Goal: Transaction & Acquisition: Purchase product/service

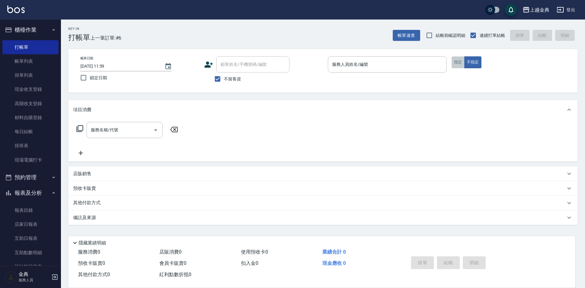
click at [457, 62] on button "指定" at bounding box center [458, 62] width 13 height 12
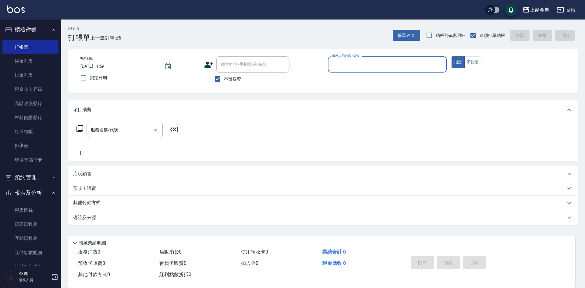
click at [381, 64] on input "服務人員姓名/編號" at bounding box center [387, 64] width 113 height 11
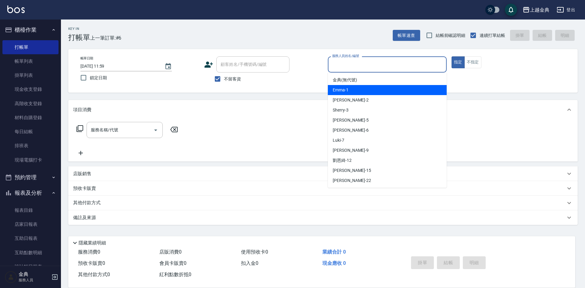
click at [375, 91] on div "Emma -1" at bounding box center [387, 90] width 119 height 10
type input "Emma-1"
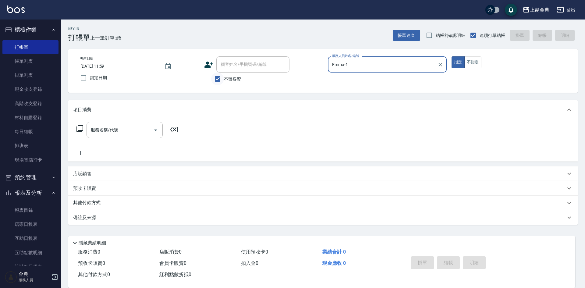
click at [218, 78] on input "不留客資" at bounding box center [217, 79] width 13 height 13
checkbox input "false"
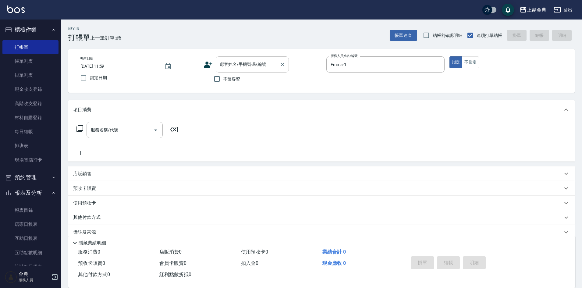
click at [237, 68] on input "顧客姓名/手機號碼/編號" at bounding box center [248, 64] width 59 height 11
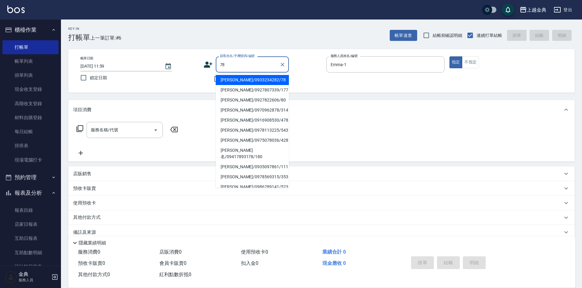
click at [267, 76] on li "[PERSON_NAME]/0933234282/78" at bounding box center [252, 80] width 73 height 10
type input "[PERSON_NAME]/0933234282/78"
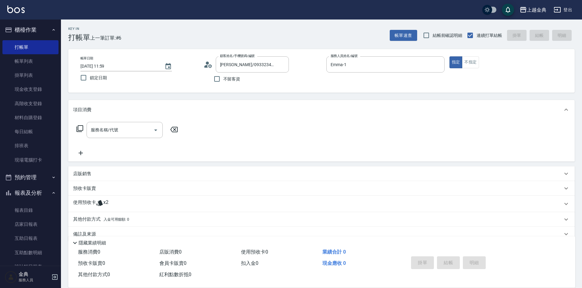
click at [102, 206] on icon at bounding box center [99, 202] width 7 height 7
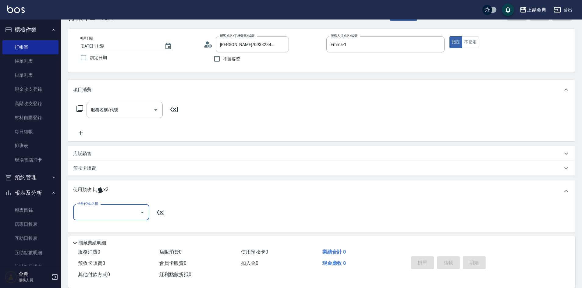
scroll to position [30, 0]
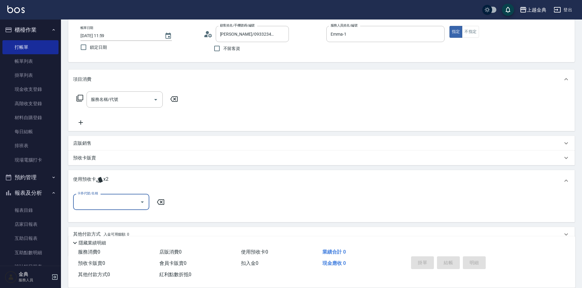
click at [109, 203] on input "卡券代號/名稱" at bounding box center [107, 202] width 62 height 11
click at [113, 215] on div "頭皮3次 剩餘2張" at bounding box center [111, 217] width 76 height 10
type input "頭皮3次"
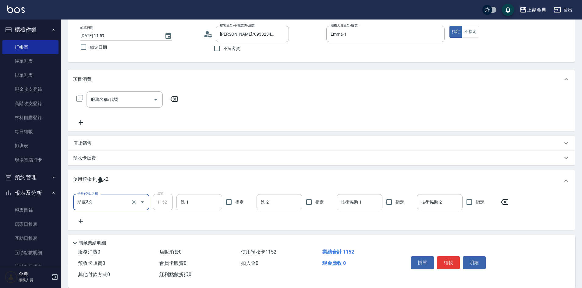
click at [202, 208] on div "洗-1" at bounding box center [199, 202] width 46 height 16
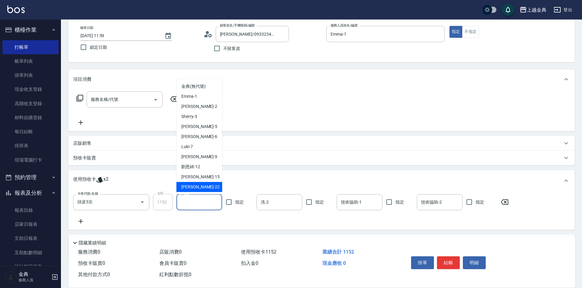
click at [204, 183] on div "[PERSON_NAME] -22" at bounding box center [199, 187] width 46 height 10
type input "[PERSON_NAME]-22"
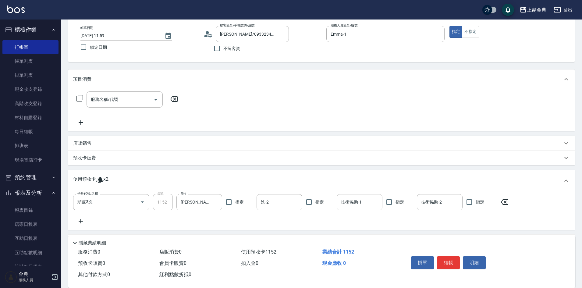
click at [357, 207] on input "技術協助-1" at bounding box center [359, 202] width 40 height 11
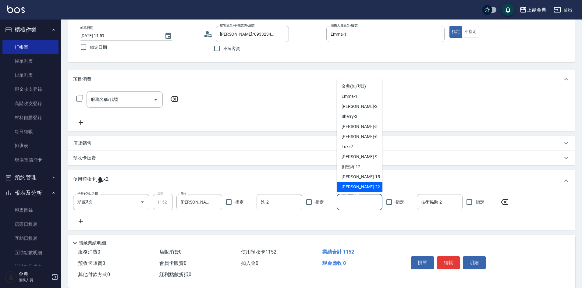
click at [354, 188] on span "[PERSON_NAME] -22" at bounding box center [361, 187] width 38 height 6
type input "[PERSON_NAME]-22"
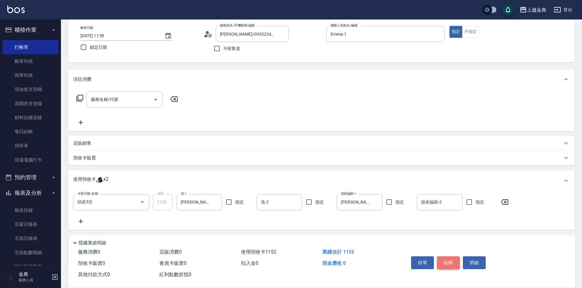
click at [449, 264] on button "結帳" at bounding box center [448, 262] width 23 height 13
type input "[DATE] 13:14"
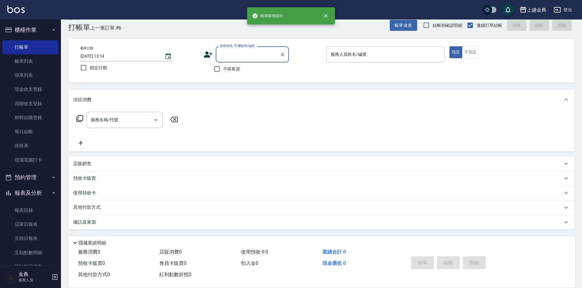
scroll to position [10, 0]
click at [382, 51] on input "服務人員姓名/編號" at bounding box center [385, 54] width 113 height 11
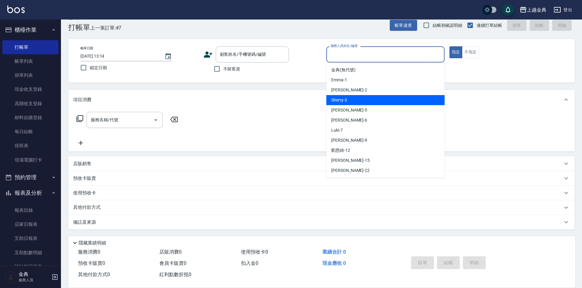
click at [370, 96] on div "Sherry -3" at bounding box center [385, 100] width 118 height 10
type input "Sherry-3"
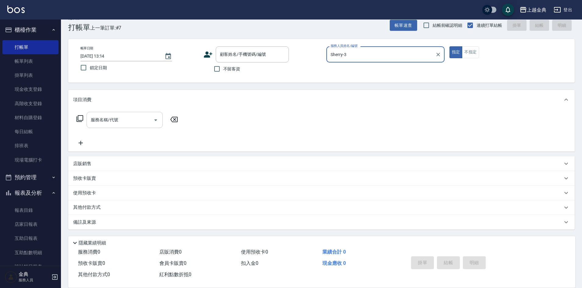
click at [156, 119] on icon "Open" at bounding box center [155, 119] width 7 height 7
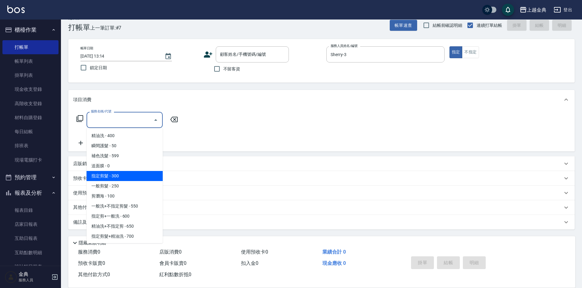
scroll to position [30, 0]
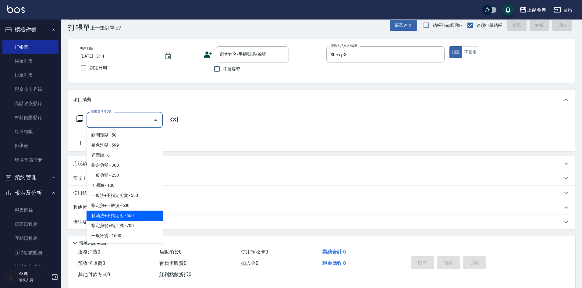
click at [136, 217] on span "精油洗+不指定剪 - 650" at bounding box center [125, 216] width 76 height 10
type input "精油洗+不指定剪(205)"
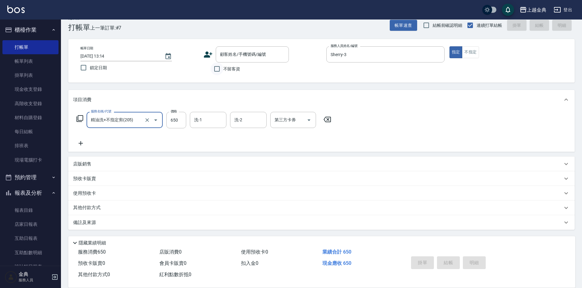
click at [219, 68] on input "不留客資" at bounding box center [217, 68] width 13 height 13
checkbox input "true"
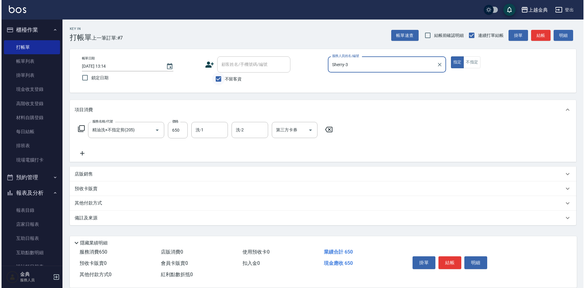
scroll to position [0, 0]
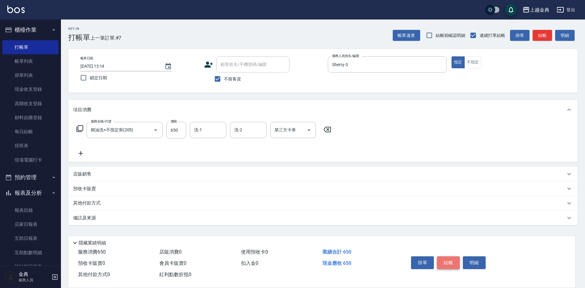
click at [442, 262] on button "結帳" at bounding box center [448, 262] width 23 height 13
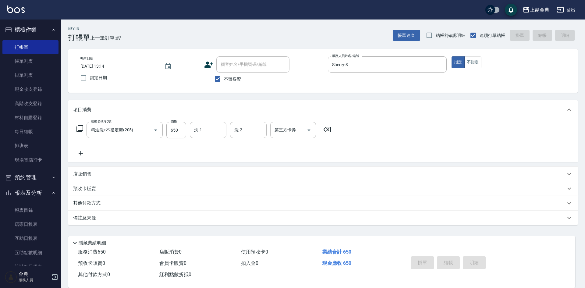
type input "[DATE] 13:15"
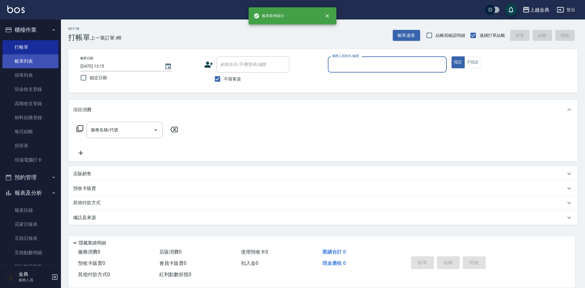
click at [39, 59] on link "帳單列表" at bounding box center [30, 61] width 56 height 14
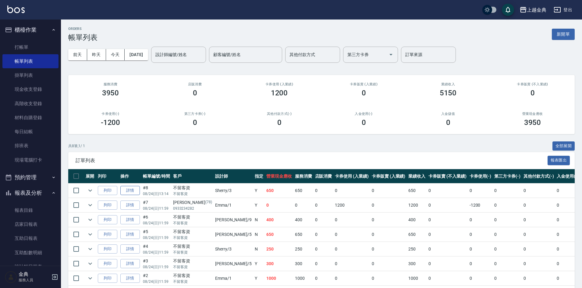
click at [130, 189] on link "詳情" at bounding box center [130, 190] width 20 height 9
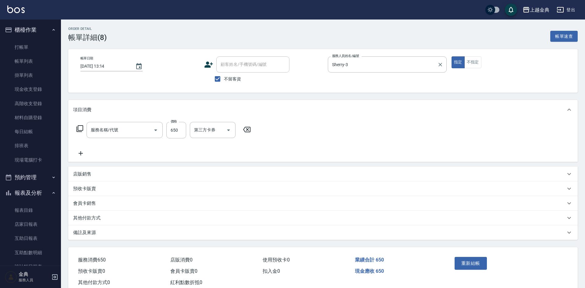
type input "[DATE] 13:14"
checkbox input "true"
type input "Sherry-3"
type input "精油洗+不指定剪(205)"
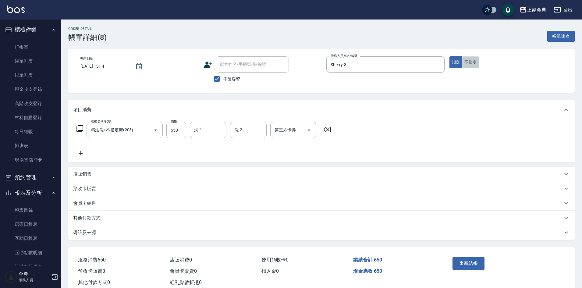
click at [471, 61] on button "不指定" at bounding box center [470, 62] width 17 height 12
click at [473, 264] on button "重新結帳" at bounding box center [469, 263] width 32 height 13
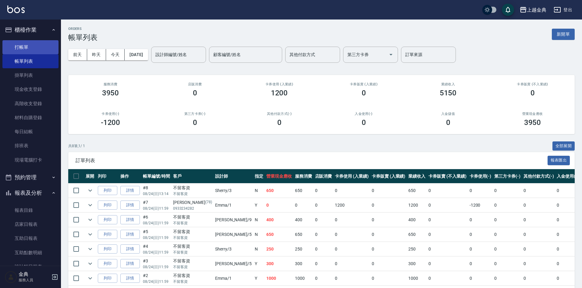
click at [32, 46] on link "打帳單" at bounding box center [30, 47] width 56 height 14
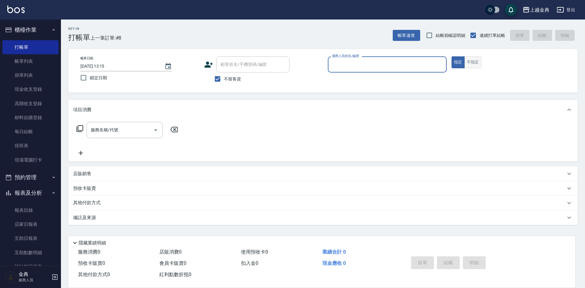
click at [477, 62] on button "不指定" at bounding box center [472, 62] width 17 height 12
click at [417, 60] on input "服務人員姓名/編號" at bounding box center [387, 64] width 113 height 11
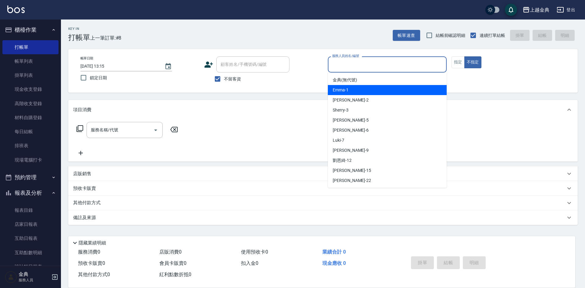
click at [402, 85] on div "Emma -1" at bounding box center [387, 90] width 119 height 10
type input "Emma-1"
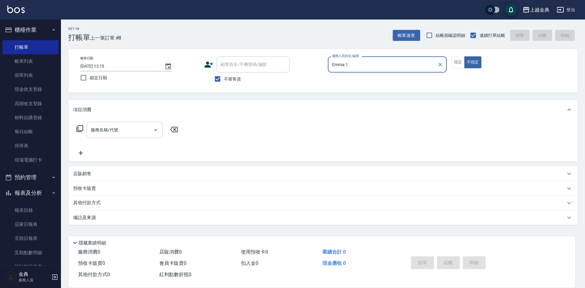
click at [155, 128] on icon "Open" at bounding box center [155, 129] width 7 height 7
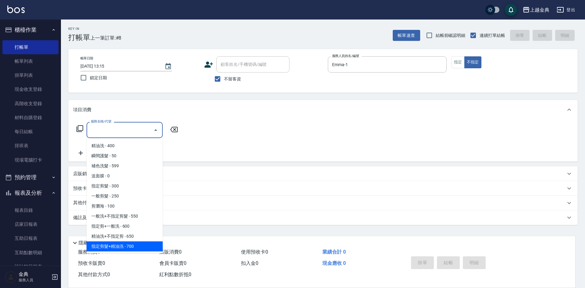
scroll to position [30, 0]
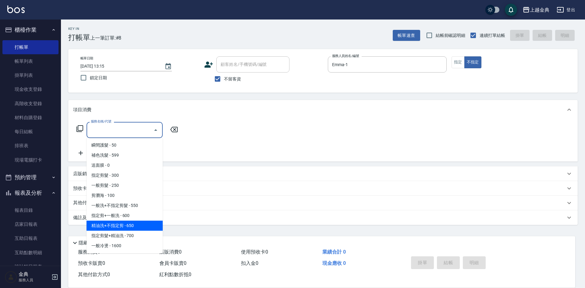
click at [150, 225] on span "精油洗+不指定剪 - 650" at bounding box center [125, 226] width 76 height 10
type input "精油洗+不指定剪(205)"
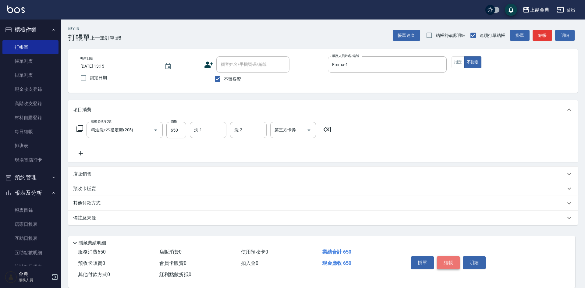
click at [446, 261] on button "結帳" at bounding box center [448, 262] width 23 height 13
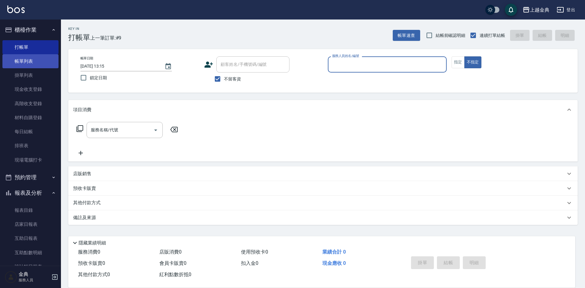
click at [34, 58] on link "帳單列表" at bounding box center [30, 61] width 56 height 14
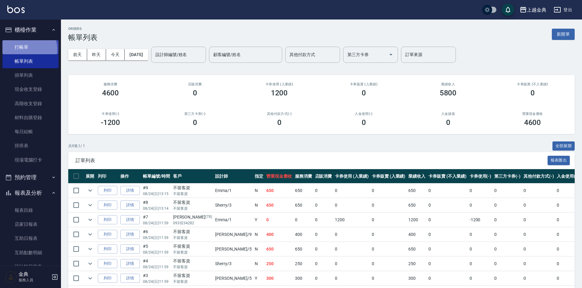
click at [25, 49] on link "打帳單" at bounding box center [30, 47] width 56 height 14
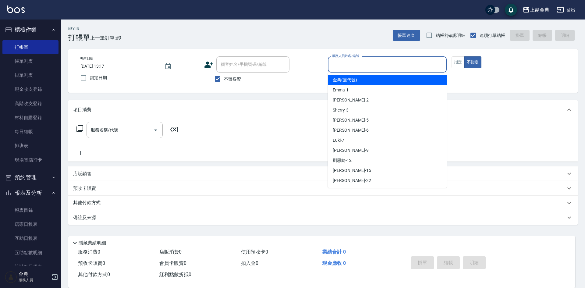
click at [366, 66] on input "服務人員姓名/編號" at bounding box center [387, 64] width 113 height 11
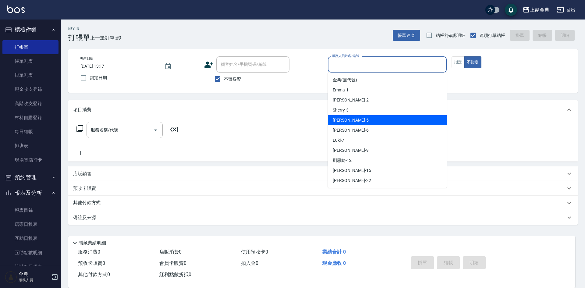
click at [361, 116] on div "[PERSON_NAME] -5" at bounding box center [387, 120] width 119 height 10
type input "[PERSON_NAME]-5"
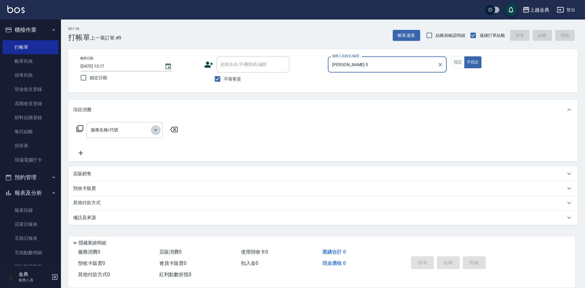
click at [153, 131] on icon "Open" at bounding box center [155, 129] width 7 height 7
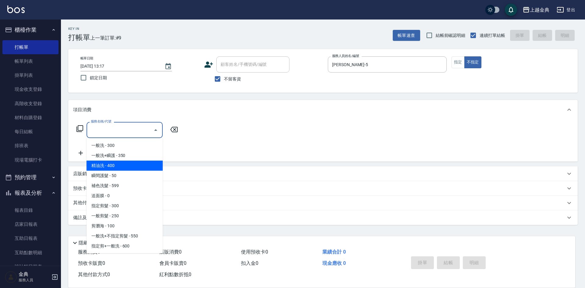
click at [128, 167] on span "精油洗 - 400" at bounding box center [125, 166] width 76 height 10
type input "精油洗(102)"
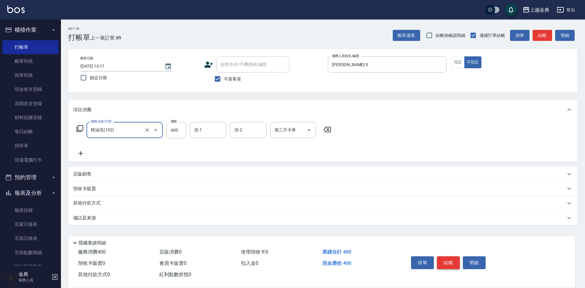
click at [445, 258] on button "結帳" at bounding box center [448, 262] width 23 height 13
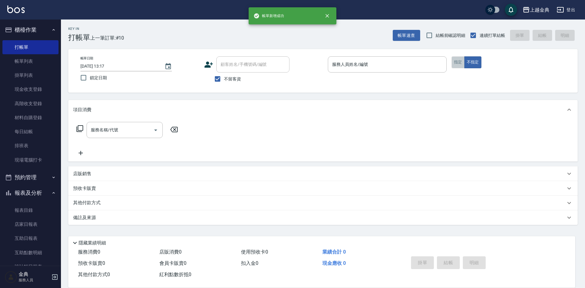
click at [453, 60] on button "指定" at bounding box center [458, 62] width 13 height 12
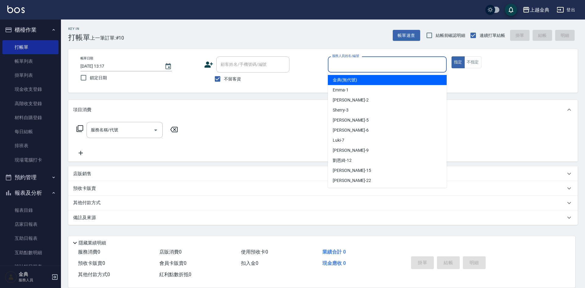
click at [379, 63] on input "服務人員姓名/編號" at bounding box center [387, 64] width 113 height 11
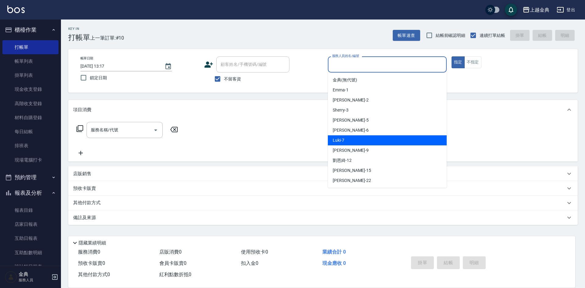
click at [370, 137] on div "Luki -7" at bounding box center [387, 140] width 119 height 10
type input "Luki-7"
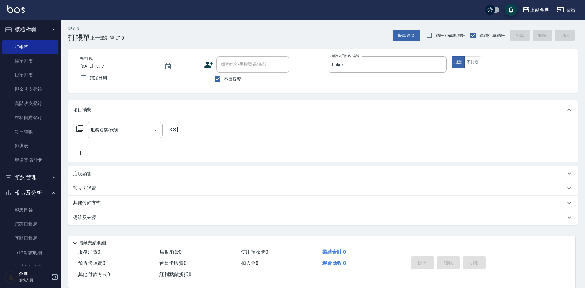
click at [80, 128] on icon at bounding box center [79, 128] width 7 height 7
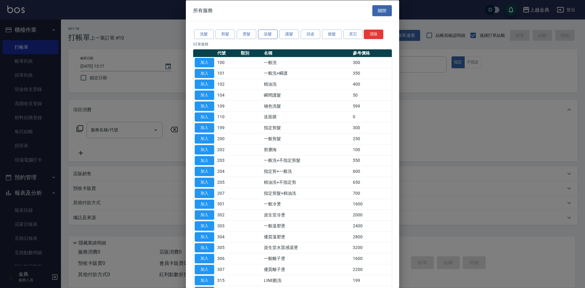
click at [265, 35] on button "染髮" at bounding box center [268, 34] width 20 height 9
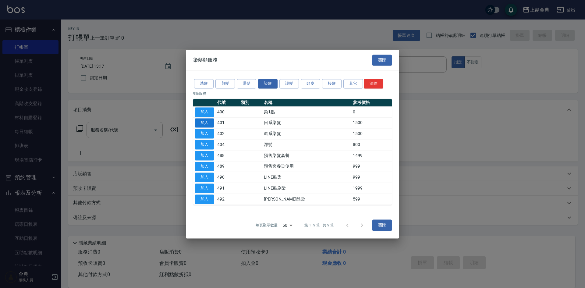
click at [201, 119] on button "加入" at bounding box center [205, 122] width 20 height 9
type input "日系染髮(401)"
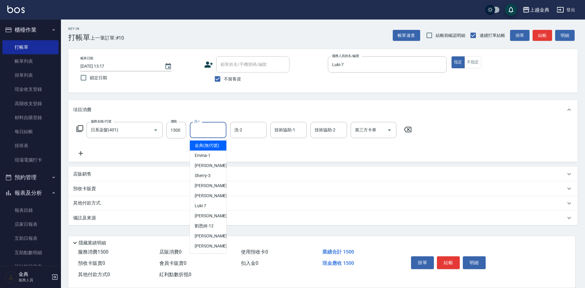
click at [203, 129] on input "洗-1" at bounding box center [208, 130] width 31 height 11
click at [214, 231] on div "[PERSON_NAME]-12" at bounding box center [208, 226] width 37 height 10
type input "[PERSON_NAME]-12"
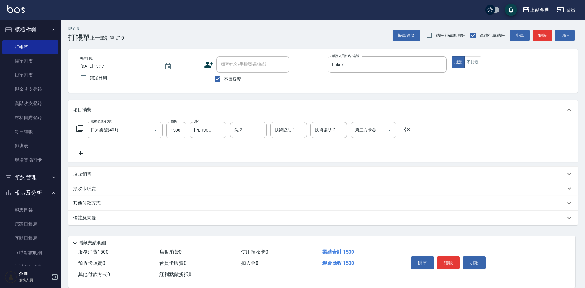
click at [80, 128] on icon at bounding box center [79, 128] width 7 height 7
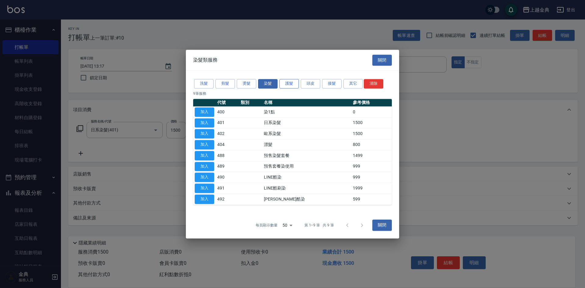
click at [294, 84] on button "護髮" at bounding box center [289, 83] width 20 height 9
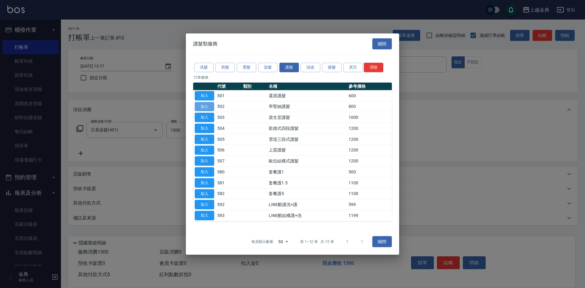
click at [207, 107] on button "加入" at bounding box center [205, 106] width 20 height 9
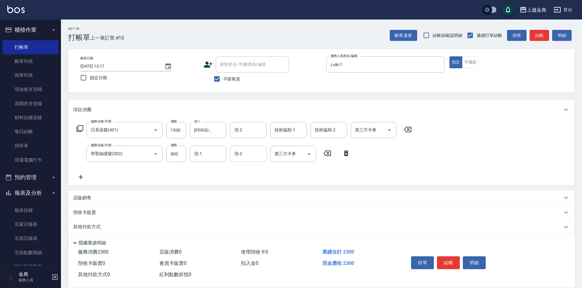
click at [238, 149] on div "洗-2 洗-2" at bounding box center [248, 154] width 37 height 16
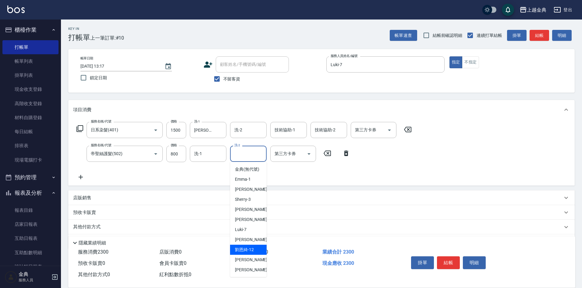
click at [255, 255] on div "[PERSON_NAME]-12" at bounding box center [248, 250] width 37 height 10
type input "[PERSON_NAME]-12"
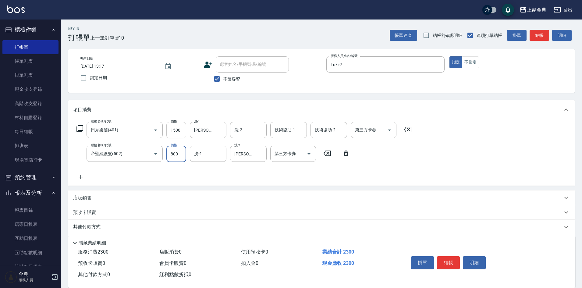
click at [183, 129] on input "1500" at bounding box center [176, 130] width 20 height 16
click at [182, 129] on input "1500" at bounding box center [176, 130] width 20 height 16
type input "2100"
click at [450, 260] on button "結帳" at bounding box center [448, 262] width 23 height 13
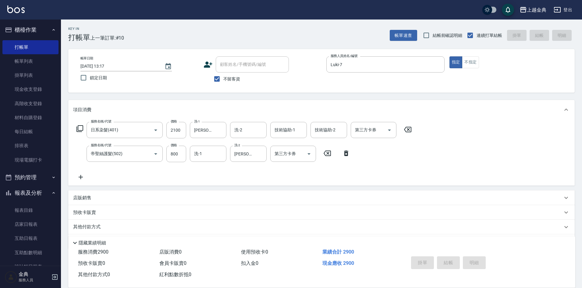
type input "[DATE] 13:18"
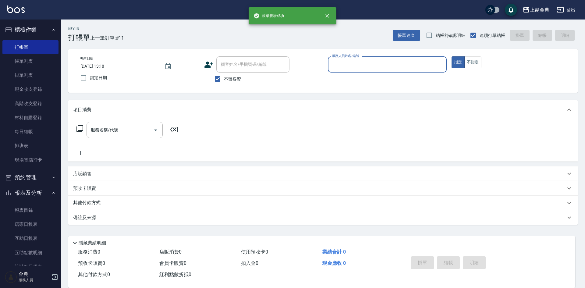
click at [386, 65] on input "服務人員姓名/編號" at bounding box center [387, 64] width 113 height 11
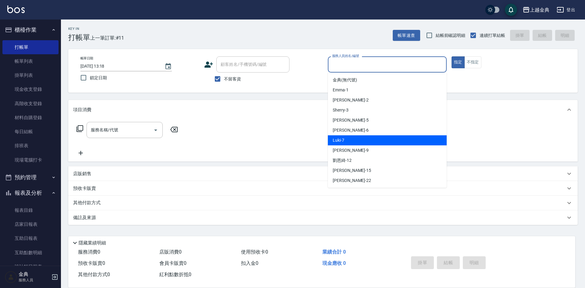
click at [365, 139] on div "Luki -7" at bounding box center [387, 140] width 119 height 10
type input "Luki-7"
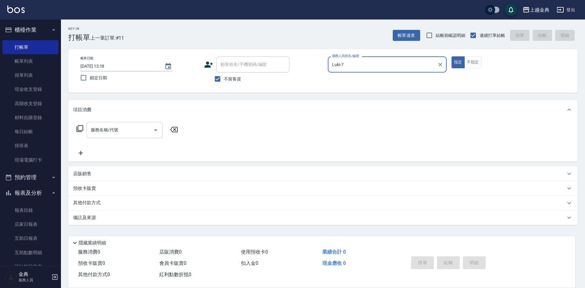
click at [157, 129] on icon "Open" at bounding box center [155, 129] width 7 height 7
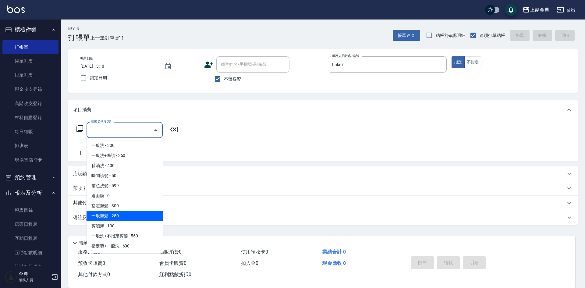
scroll to position [30, 0]
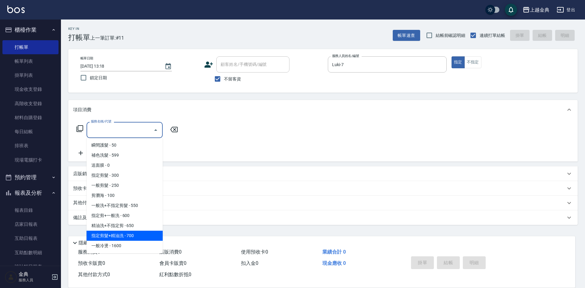
click at [140, 235] on span "指定剪髮+精油洗 - 700" at bounding box center [125, 236] width 76 height 10
type input "指定剪髮+精油洗(207)"
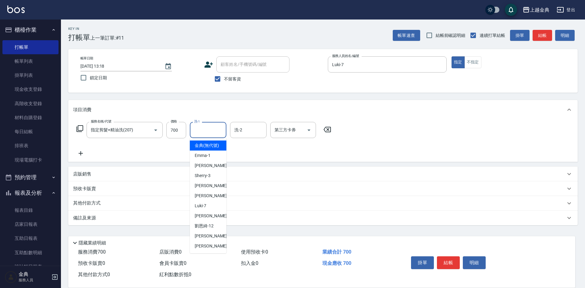
click at [214, 130] on input "洗-1" at bounding box center [208, 130] width 31 height 11
click at [216, 228] on div "[PERSON_NAME]-12" at bounding box center [208, 226] width 37 height 10
type input "[PERSON_NAME]-12"
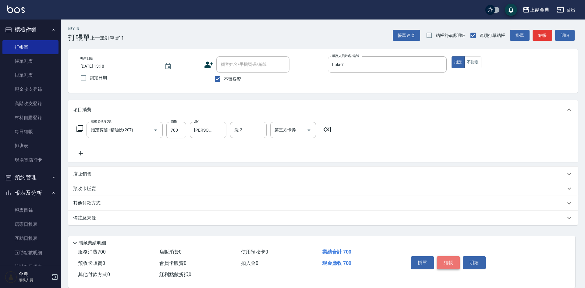
click at [448, 259] on button "結帳" at bounding box center [448, 262] width 23 height 13
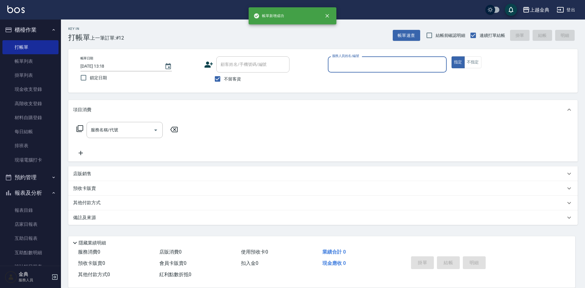
click at [394, 58] on div "服務人員姓名/編號" at bounding box center [387, 64] width 119 height 16
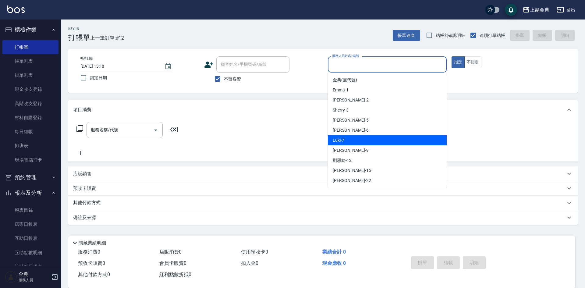
click at [371, 137] on div "Luki -7" at bounding box center [387, 140] width 119 height 10
type input "Luki-7"
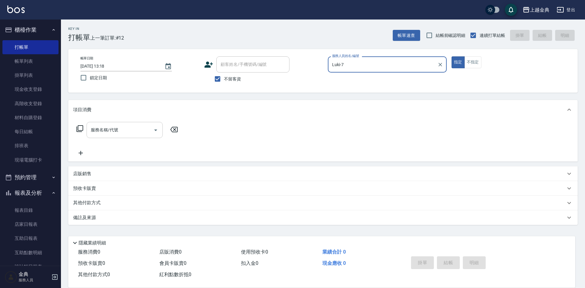
click at [154, 133] on icon "Open" at bounding box center [155, 129] width 7 height 7
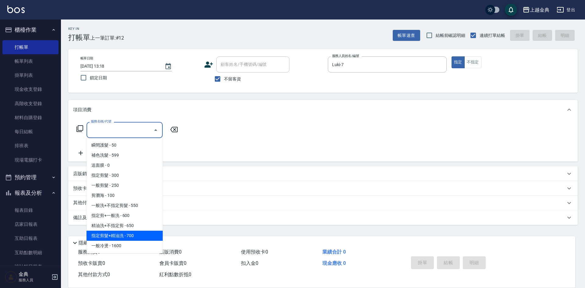
click at [138, 236] on span "指定剪髮+精油洗 - 700" at bounding box center [125, 236] width 76 height 10
type input "指定剪髮+精油洗(207)"
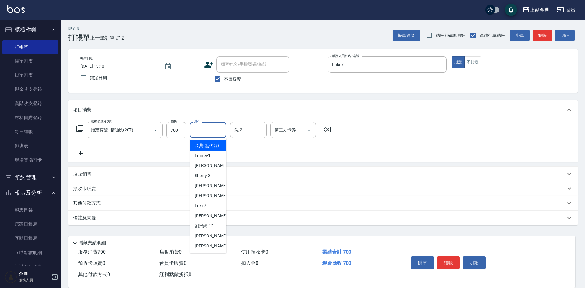
click at [204, 129] on input "洗-1" at bounding box center [208, 130] width 31 height 11
click at [212, 229] on span "[PERSON_NAME]-12" at bounding box center [204, 226] width 19 height 6
type input "[PERSON_NAME]-12"
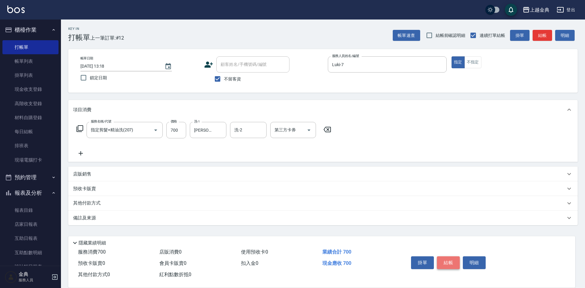
click at [449, 259] on button "結帳" at bounding box center [448, 262] width 23 height 13
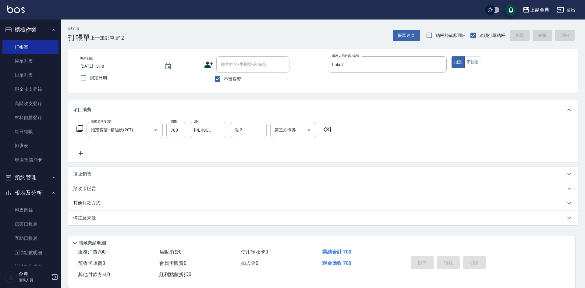
type input "[DATE] 13:19"
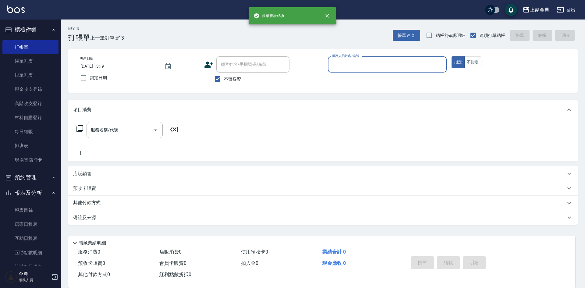
click at [404, 60] on input "服務人員姓名/編號" at bounding box center [387, 64] width 113 height 11
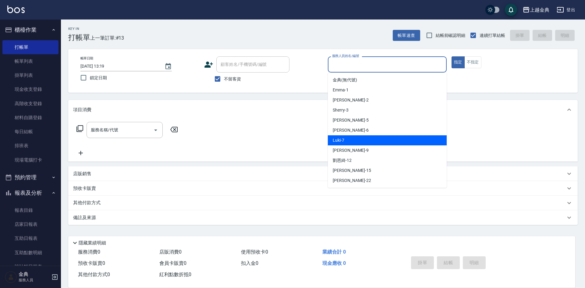
click at [385, 138] on div "Luki -7" at bounding box center [387, 140] width 119 height 10
type input "Luki-7"
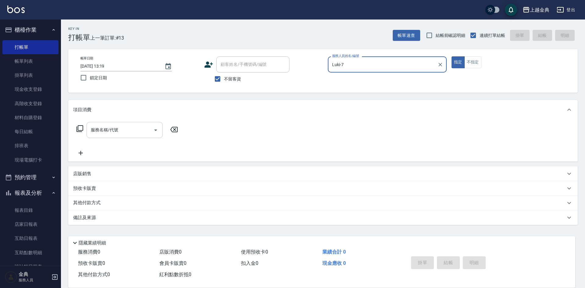
click at [155, 129] on icon "Open" at bounding box center [155, 129] width 7 height 7
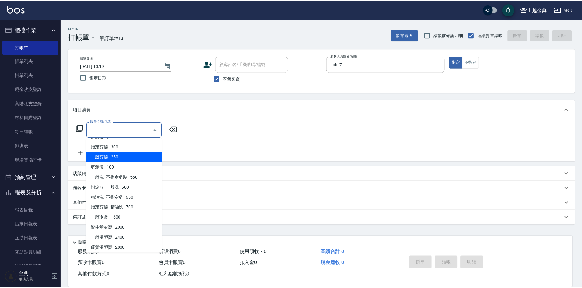
scroll to position [61, 0]
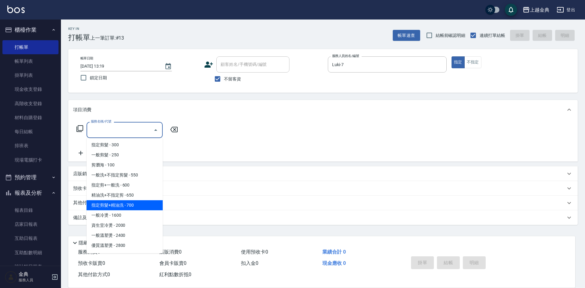
click at [142, 203] on span "指定剪髮+精油洗 - 700" at bounding box center [125, 205] width 76 height 10
type input "指定剪髮+精油洗(207)"
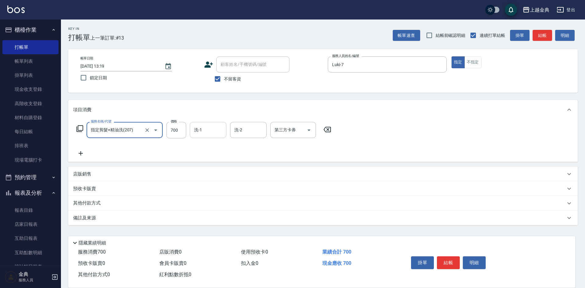
click at [215, 133] on input "洗-1" at bounding box center [208, 130] width 31 height 11
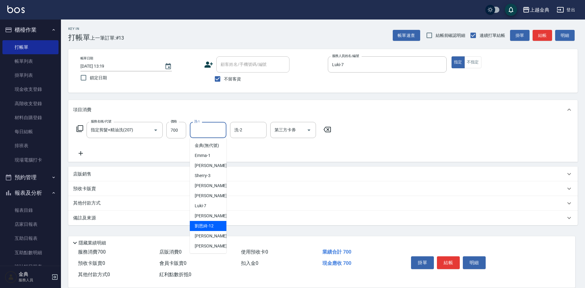
click at [210, 229] on span "[PERSON_NAME]-12" at bounding box center [204, 226] width 19 height 6
type input "[PERSON_NAME]-12"
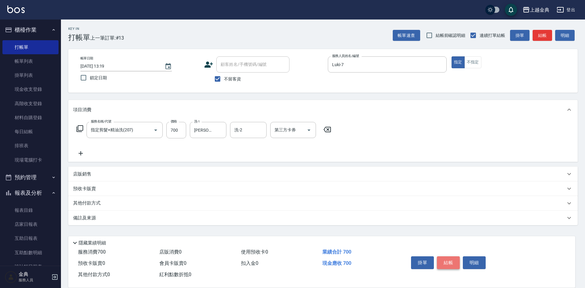
click at [450, 260] on button "結帳" at bounding box center [448, 262] width 23 height 13
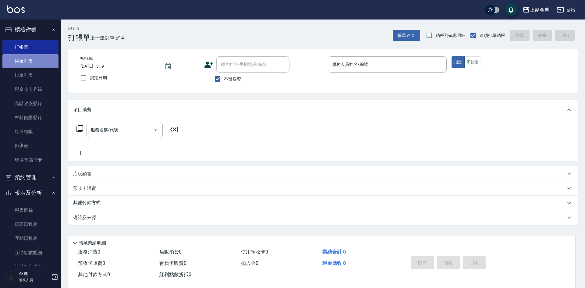
click at [37, 59] on link "帳單列表" at bounding box center [30, 61] width 56 height 14
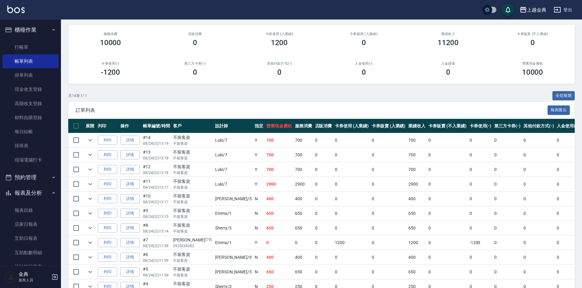
scroll to position [61, 0]
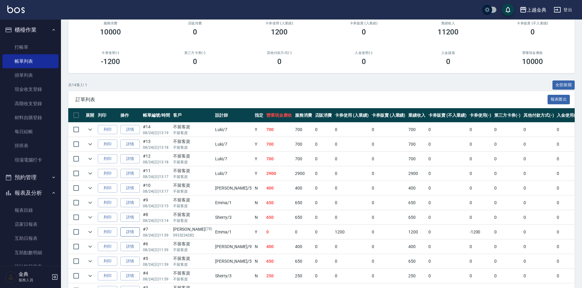
click at [134, 231] on link "詳情" at bounding box center [130, 231] width 20 height 9
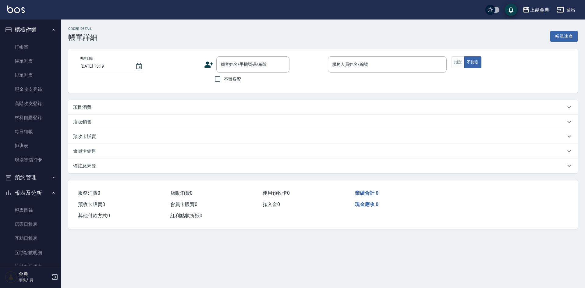
type input "[DATE] 11:59"
type input "Emma-1"
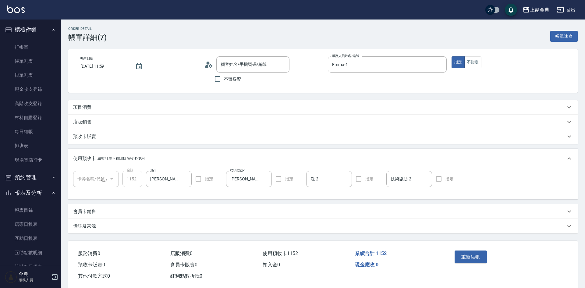
type input "[PERSON_NAME]/0933234282/78"
type input "頭皮3次(1/1)"
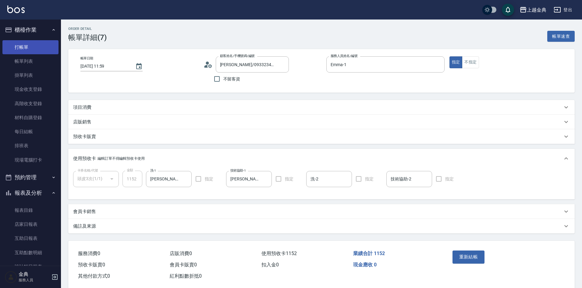
click at [33, 41] on link "打帳單" at bounding box center [30, 47] width 56 height 14
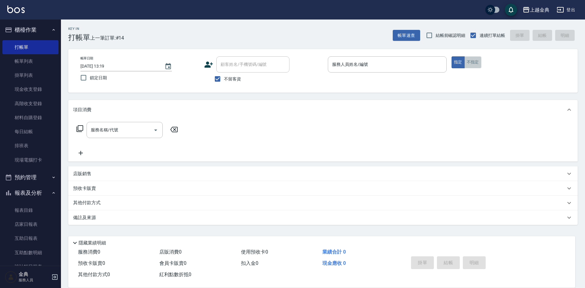
click at [474, 62] on button "不指定" at bounding box center [472, 62] width 17 height 12
click at [394, 61] on input "服務人員姓名/編號" at bounding box center [387, 64] width 113 height 11
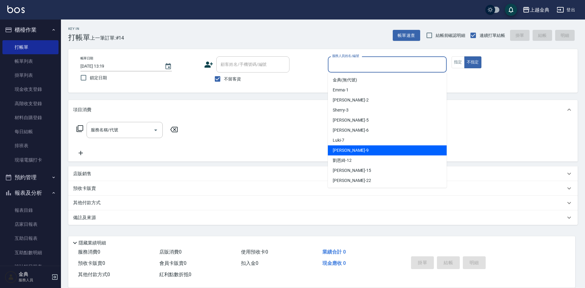
click at [367, 148] on div "[PERSON_NAME] -9" at bounding box center [387, 150] width 119 height 10
type input "[PERSON_NAME]-9"
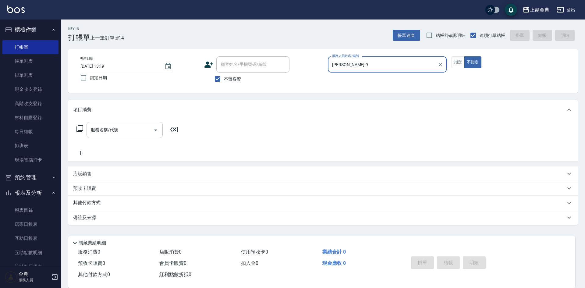
click at [154, 129] on icon "Open" at bounding box center [155, 129] width 7 height 7
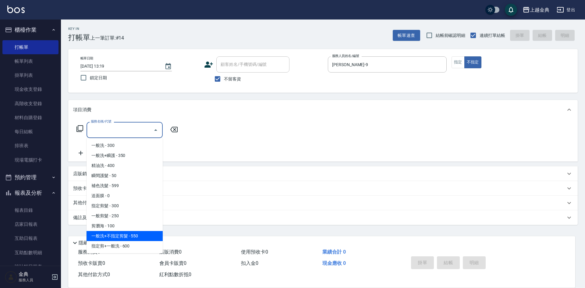
click at [140, 235] on span "一般洗+不指定剪髮 - 550" at bounding box center [125, 236] width 76 height 10
type input "一般洗+不指定剪髮(203)"
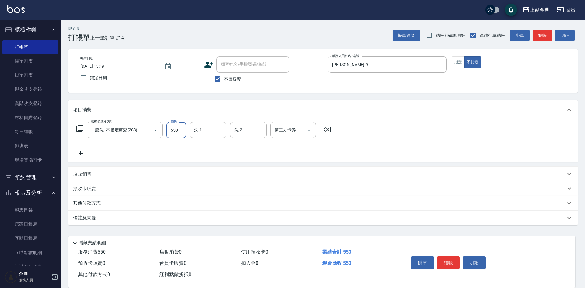
click at [179, 131] on input "550" at bounding box center [176, 130] width 20 height 16
type input "500"
click at [453, 262] on button "結帳" at bounding box center [448, 262] width 23 height 13
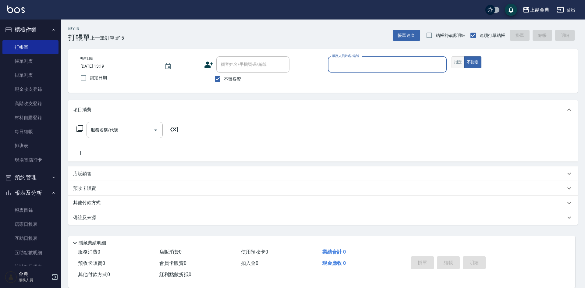
click at [452, 63] on button "指定" at bounding box center [458, 62] width 13 height 12
click at [404, 66] on input "服務人員姓名/編號" at bounding box center [387, 64] width 113 height 11
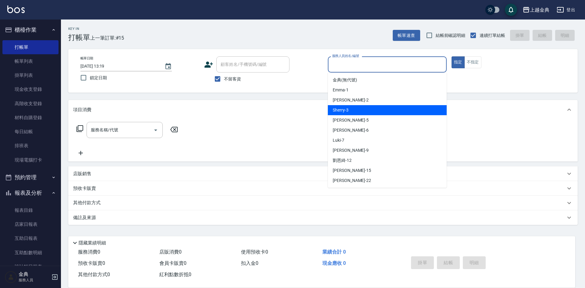
click at [383, 112] on div "Sherry -3" at bounding box center [387, 110] width 119 height 10
type input "Sherry-3"
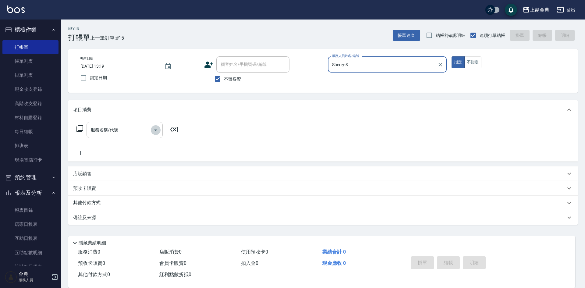
click at [155, 132] on icon "Open" at bounding box center [155, 129] width 7 height 7
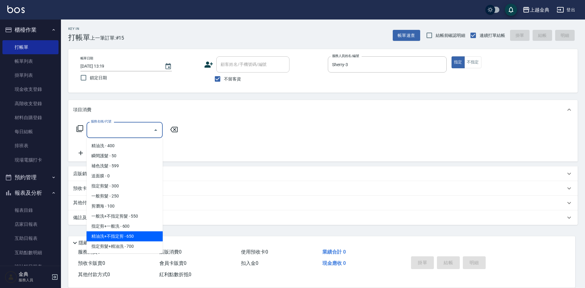
scroll to position [30, 0]
click at [133, 237] on span "指定剪髮+精油洗 - 700" at bounding box center [125, 236] width 76 height 10
type input "指定剪髮+精油洗(207)"
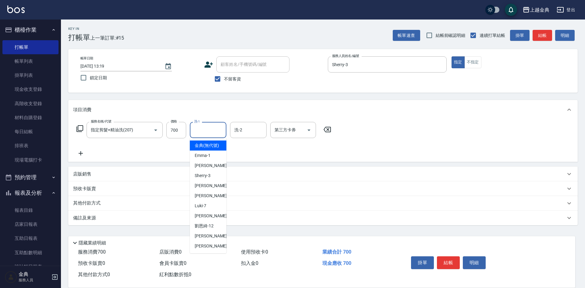
click at [206, 134] on input "洗-1" at bounding box center [208, 130] width 31 height 11
click at [211, 221] on div "[PERSON_NAME] -9" at bounding box center [208, 216] width 37 height 10
type input "[PERSON_NAME]-9"
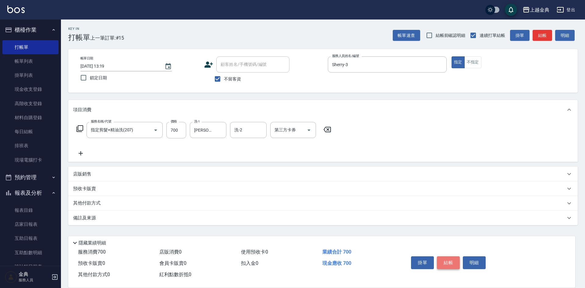
click at [452, 258] on button "結帳" at bounding box center [448, 262] width 23 height 13
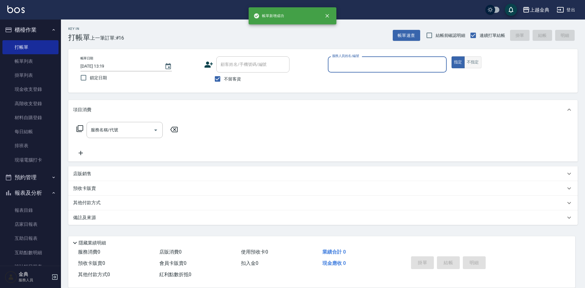
click at [469, 62] on button "不指定" at bounding box center [472, 62] width 17 height 12
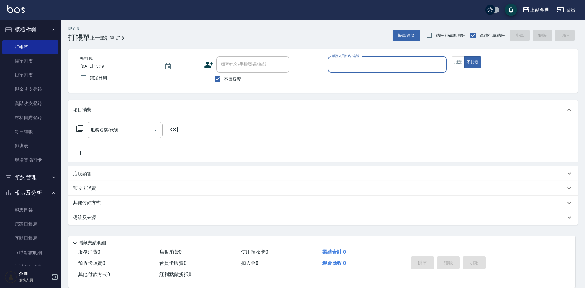
click at [400, 64] on input "服務人員姓名/編號" at bounding box center [387, 64] width 113 height 11
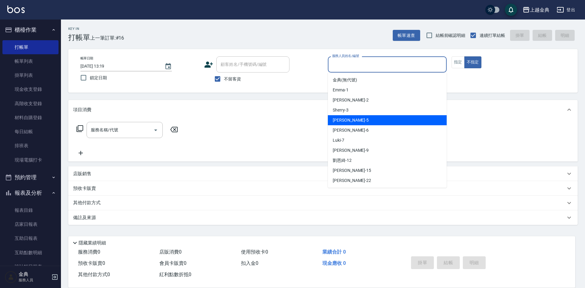
click at [372, 124] on div "[PERSON_NAME] -5" at bounding box center [387, 120] width 119 height 10
type input "[PERSON_NAME]-5"
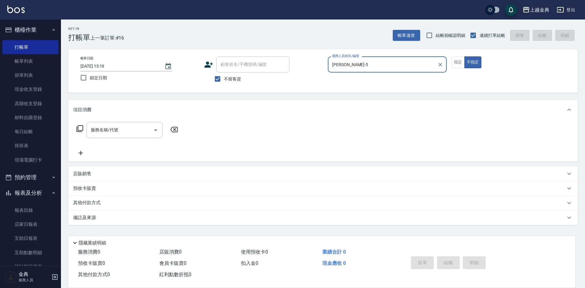
click at [80, 129] on icon at bounding box center [79, 128] width 7 height 7
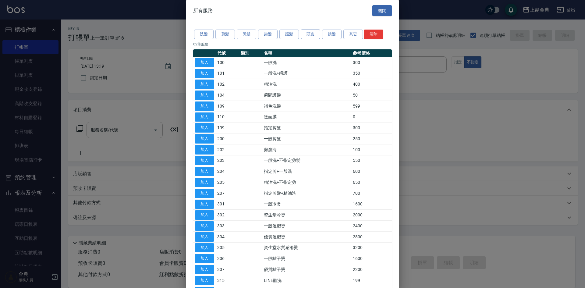
click at [313, 33] on button "頭皮" at bounding box center [311, 34] width 20 height 9
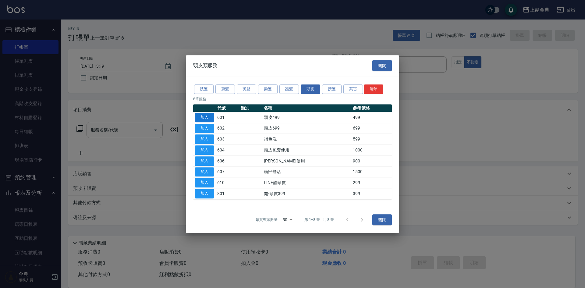
click at [206, 116] on button "加入" at bounding box center [205, 117] width 20 height 9
type input "頭皮499(601)"
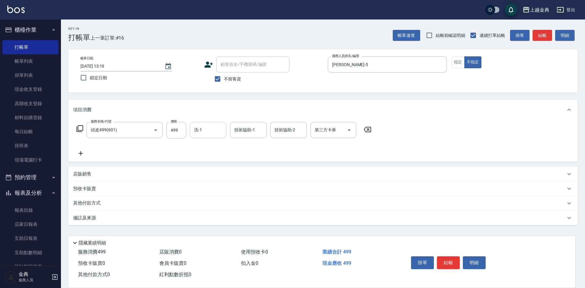
click at [203, 132] on input "洗-1" at bounding box center [208, 130] width 31 height 11
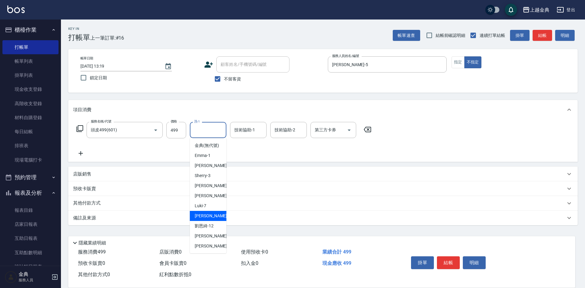
click at [214, 221] on div "[PERSON_NAME] -9" at bounding box center [208, 216] width 37 height 10
type input "[PERSON_NAME]-9"
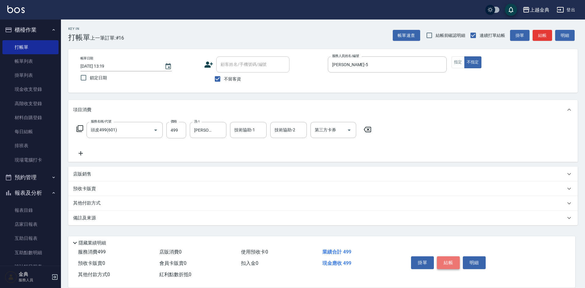
click at [442, 260] on button "結帳" at bounding box center [448, 262] width 23 height 13
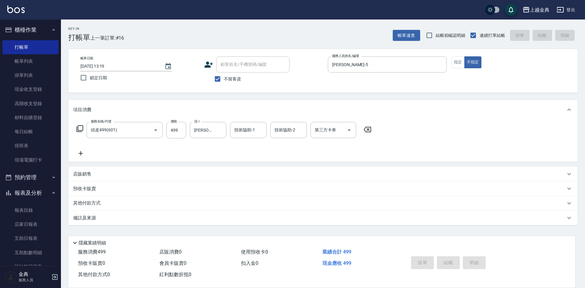
type input "[DATE] 13:20"
